Goal: Task Accomplishment & Management: Use online tool/utility

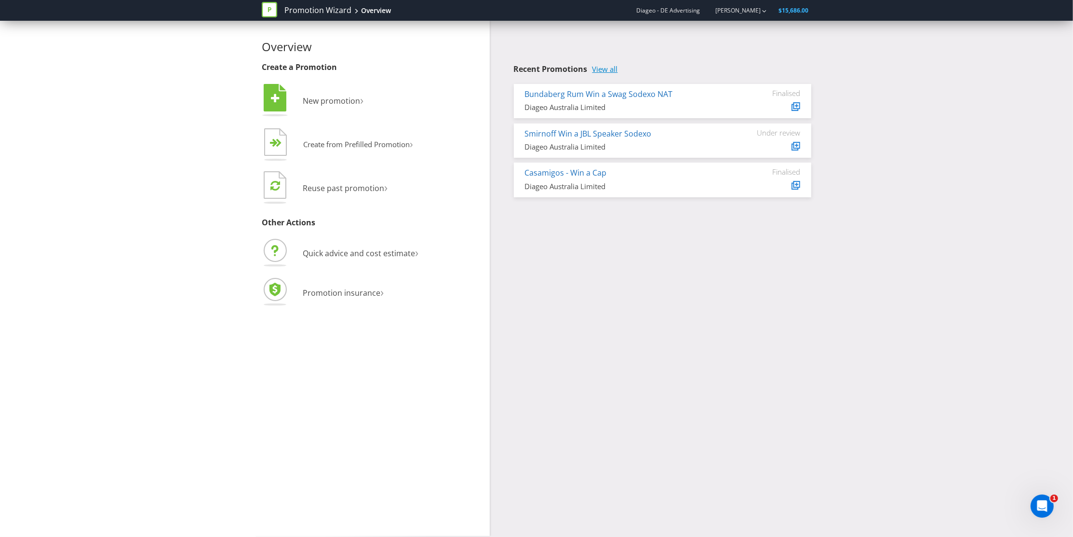
click at [611, 71] on link "View all" at bounding box center [606, 69] width 26 height 8
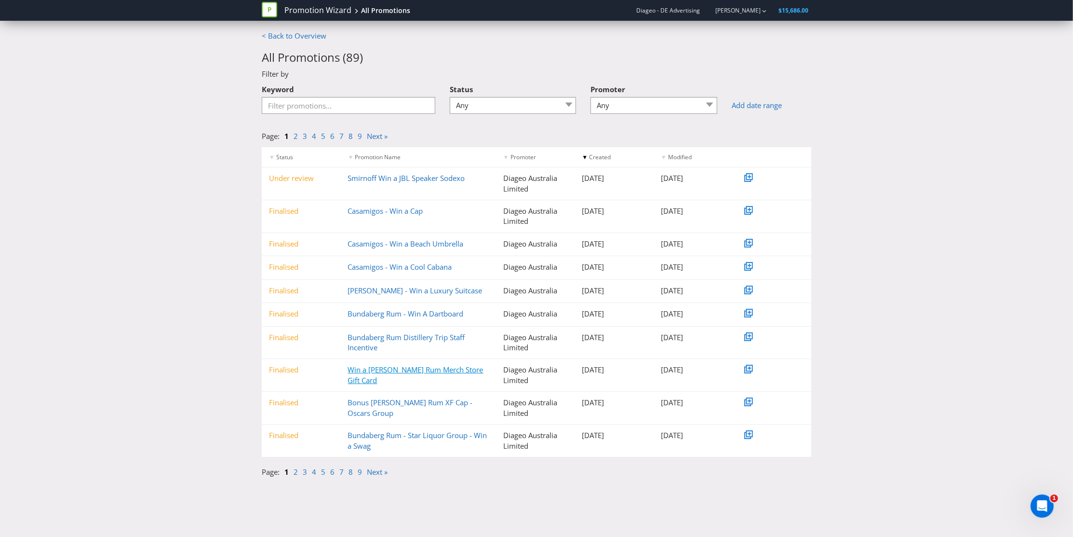
click at [448, 369] on link "Win a [PERSON_NAME] Rum Merch Store Gift Card" at bounding box center [416, 375] width 136 height 20
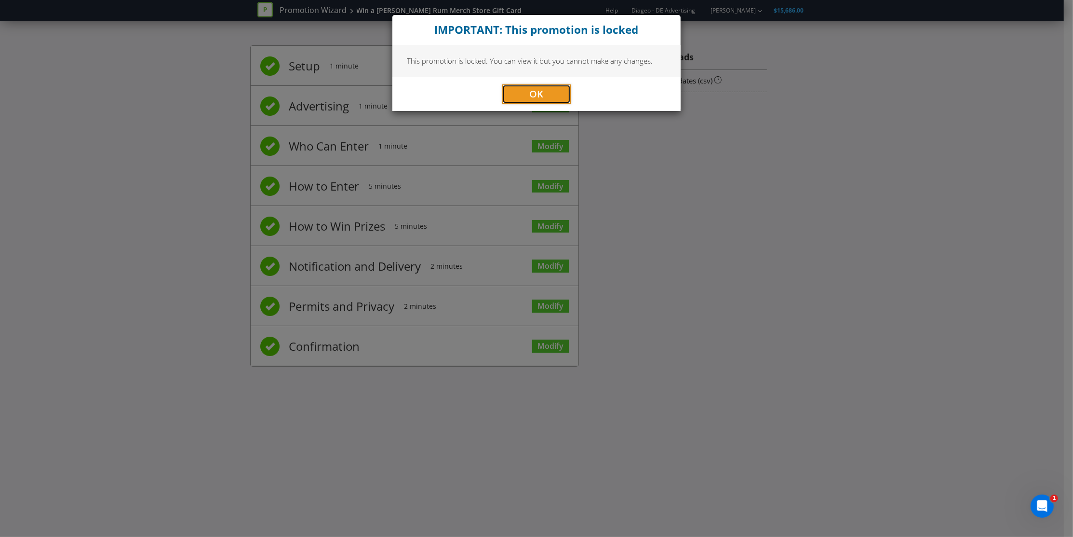
click at [522, 94] on button "OK" at bounding box center [536, 93] width 68 height 19
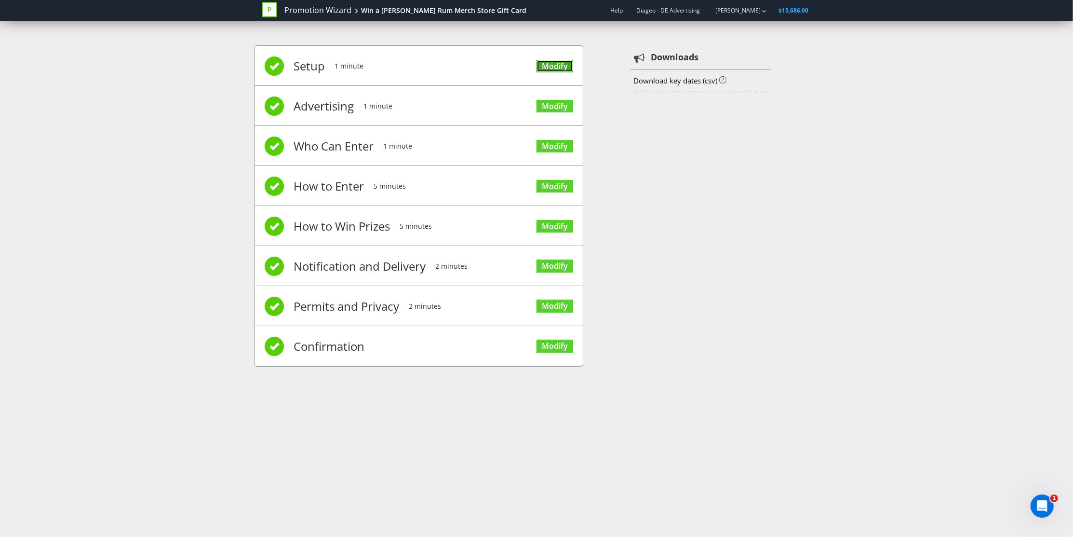
click at [562, 68] on link "Modify" at bounding box center [555, 66] width 37 height 13
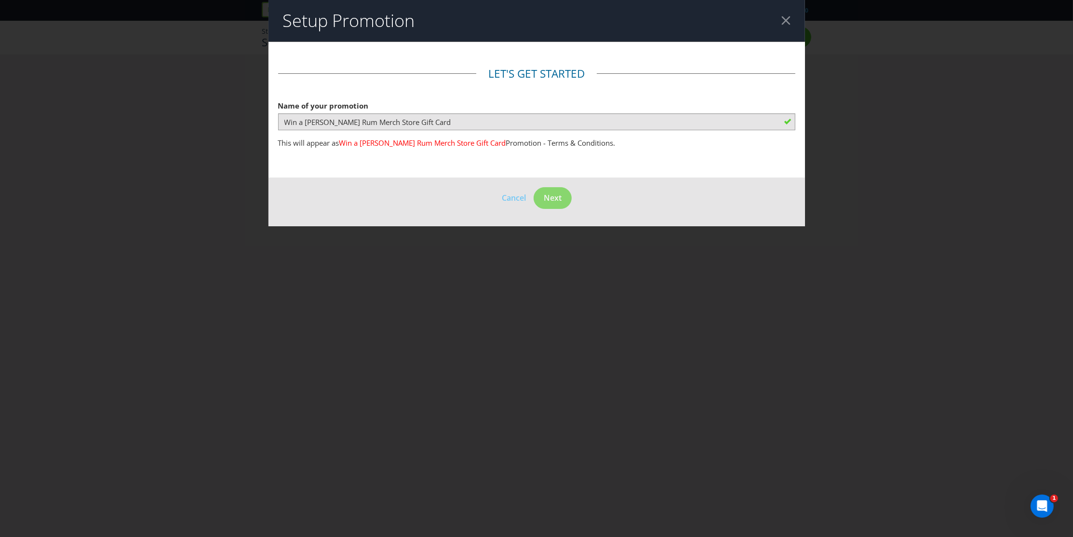
drag, startPoint x: 787, startPoint y: 24, endPoint x: 774, endPoint y: 27, distance: 12.9
click at [786, 24] on div at bounding box center [786, 20] width 9 height 9
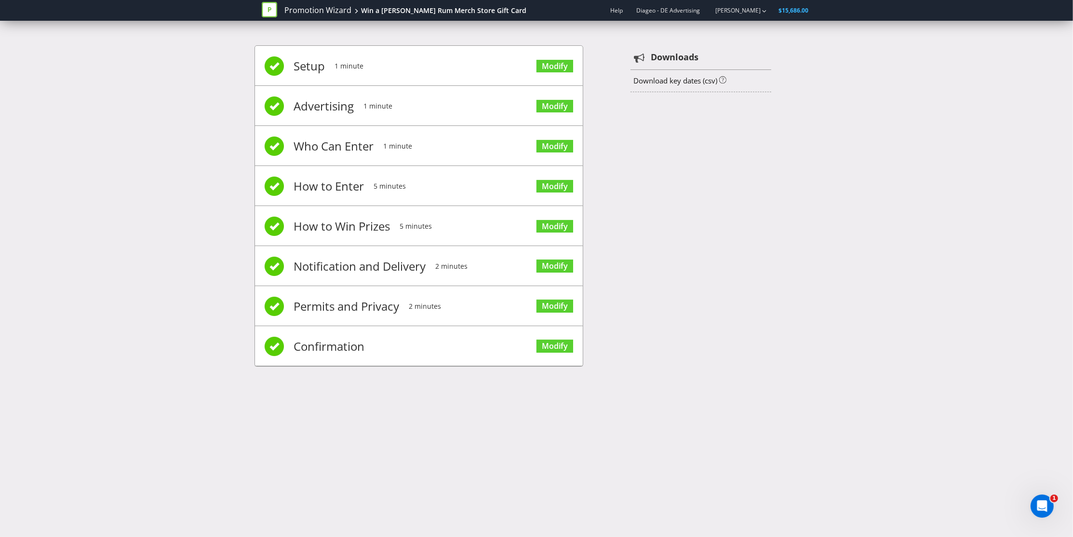
click at [339, 111] on span "Advertising" at bounding box center [324, 106] width 60 height 39
click at [553, 144] on link "Modify" at bounding box center [555, 146] width 37 height 13
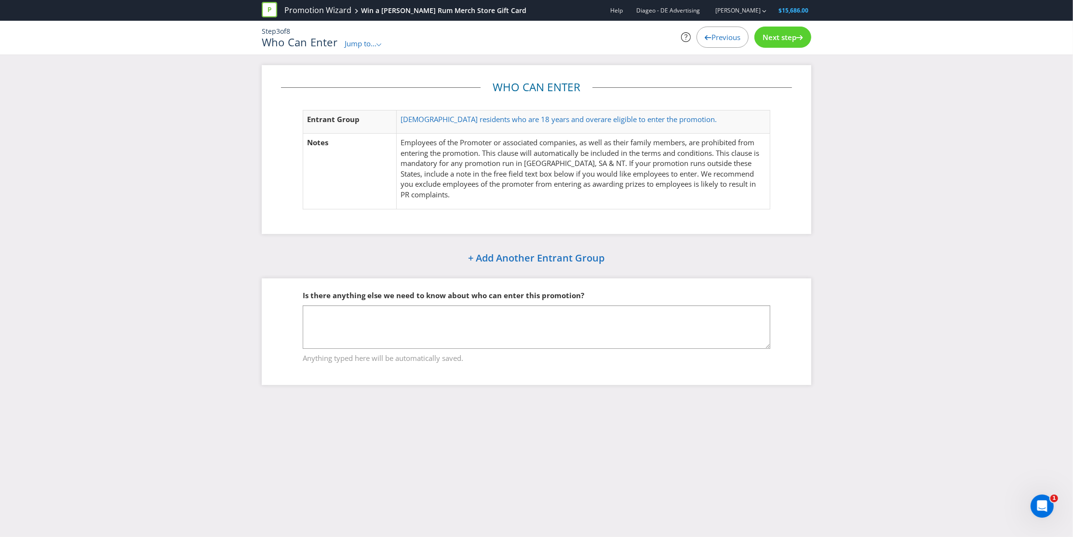
click at [788, 37] on span "Next step" at bounding box center [780, 37] width 34 height 10
